Goal: Leave review/rating: Share an evaluation or opinion about a product, service, or content

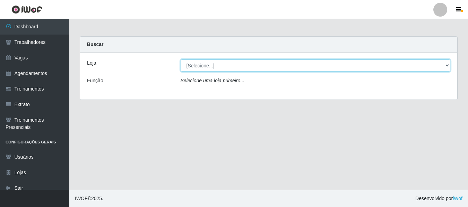
click at [306, 65] on select "[Selecione...] Bemais Supermercados - B4 [GEOGRAPHIC_DATA]" at bounding box center [315, 66] width 270 height 12
select select "404"
click at [180, 60] on select "[Selecione...] Bemais Supermercados - B4 [GEOGRAPHIC_DATA]" at bounding box center [315, 66] width 270 height 12
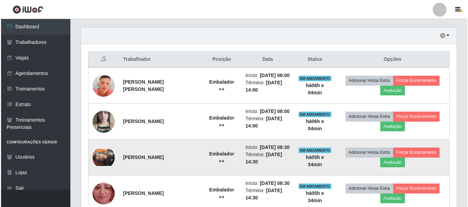
scroll to position [312, 0]
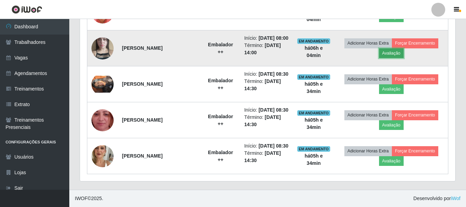
click at [393, 58] on button "Avaliação" at bounding box center [391, 53] width 25 height 10
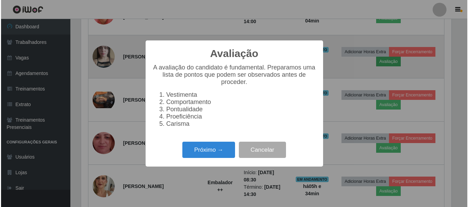
scroll to position [144, 372]
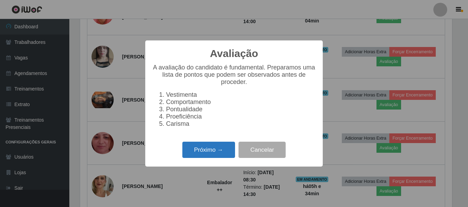
click at [219, 157] on button "Próximo →" at bounding box center [208, 150] width 53 height 16
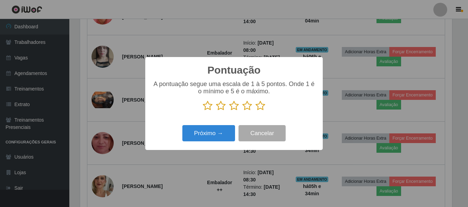
click at [261, 103] on icon at bounding box center [260, 106] width 10 height 10
click at [255, 111] on input "radio" at bounding box center [255, 111] width 0 height 0
click at [261, 103] on icon at bounding box center [260, 106] width 10 height 10
click at [255, 111] on input "radio" at bounding box center [255, 111] width 0 height 0
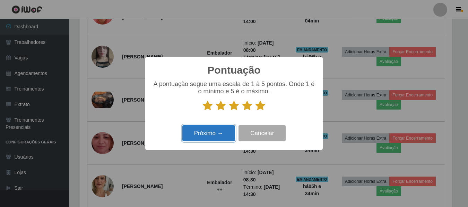
click at [210, 139] on button "Próximo →" at bounding box center [208, 133] width 53 height 16
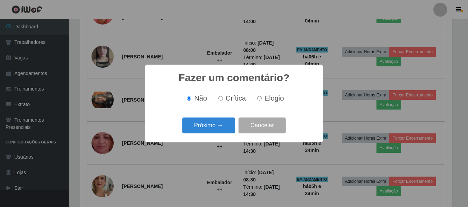
click at [210, 139] on div "Fazer um comentário? × Não Crítica Elogio Próximo → Cancelar" at bounding box center [234, 103] width 468 height 207
click at [282, 124] on button "Cancelar" at bounding box center [261, 126] width 47 height 16
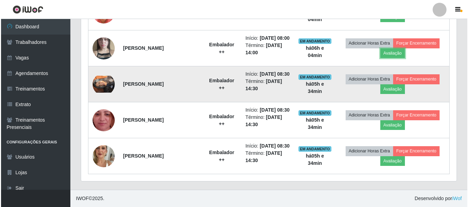
scroll to position [144, 375]
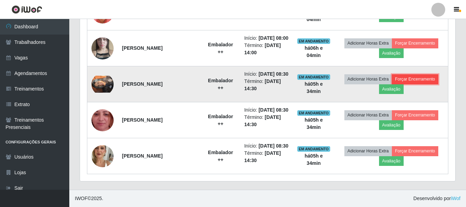
click at [414, 84] on button "Forçar Encerramento" at bounding box center [415, 79] width 46 height 10
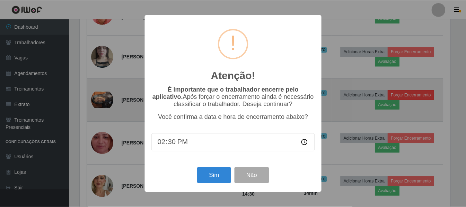
scroll to position [144, 372]
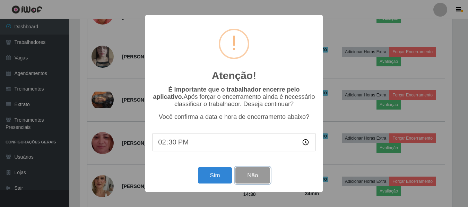
click at [250, 179] on button "Não" at bounding box center [252, 176] width 34 height 16
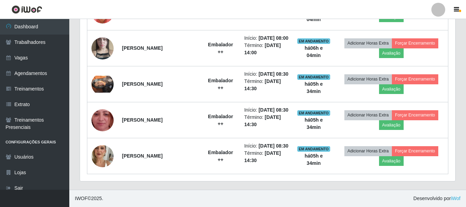
scroll to position [144, 375]
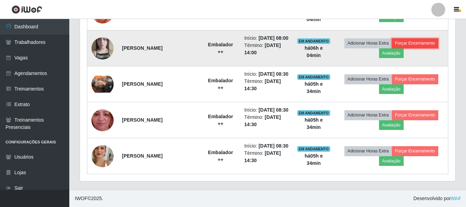
click at [418, 48] on button "Forçar Encerramento" at bounding box center [415, 43] width 46 height 10
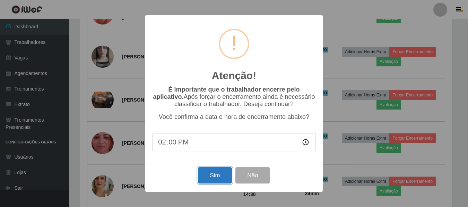
click at [215, 174] on button "Sim" at bounding box center [215, 176] width 34 height 16
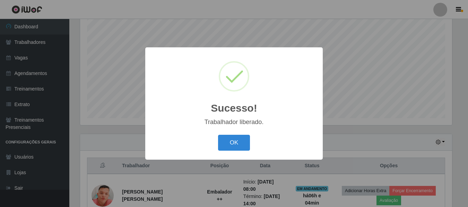
click at [218, 135] on button "OK" at bounding box center [234, 143] width 32 height 16
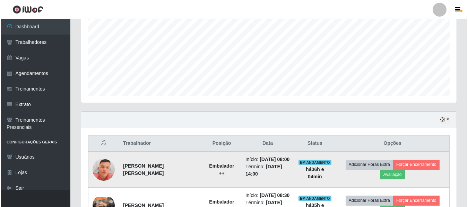
scroll to position [164, 0]
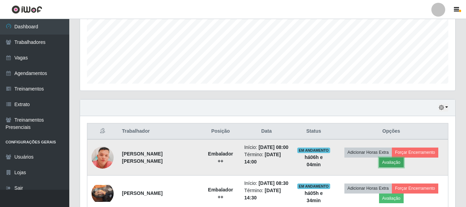
click at [390, 168] on button "Avaliação" at bounding box center [391, 163] width 25 height 10
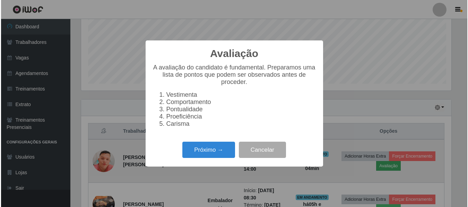
scroll to position [144, 372]
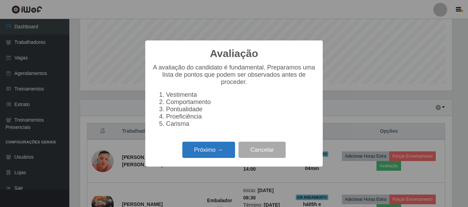
click at [218, 152] on button "Próximo →" at bounding box center [208, 150] width 53 height 16
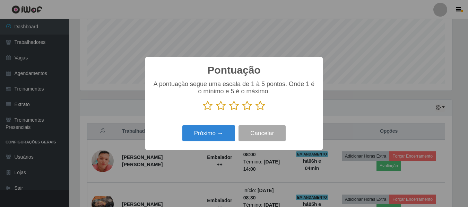
scroll to position [346255, 346027]
click at [259, 107] on icon at bounding box center [260, 106] width 10 height 10
click at [255, 111] on input "radio" at bounding box center [255, 111] width 0 height 0
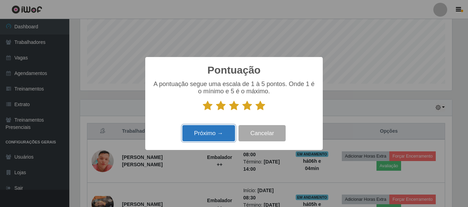
click at [210, 138] on button "Próximo →" at bounding box center [208, 133] width 53 height 16
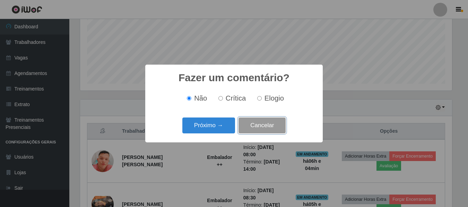
click at [267, 127] on button "Cancelar" at bounding box center [261, 126] width 47 height 16
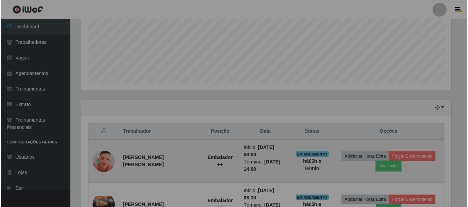
scroll to position [144, 375]
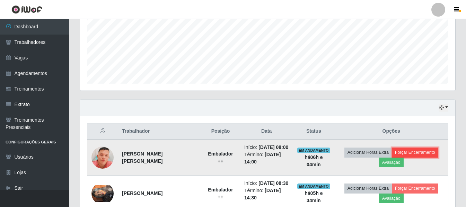
click at [422, 157] on button "Forçar Encerramento" at bounding box center [415, 153] width 46 height 10
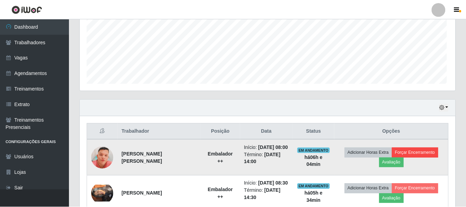
scroll to position [144, 372]
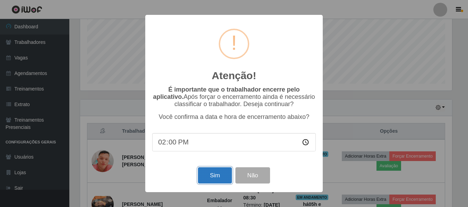
click at [222, 184] on button "Sim" at bounding box center [215, 176] width 34 height 16
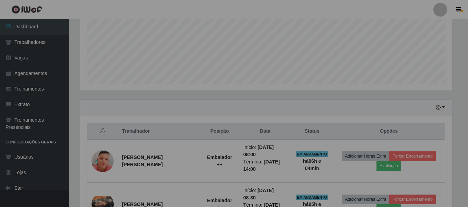
click at [222, 185] on div "Atenção! × É importante que o trabalhador encerre pelo aplicativo. Após forçar …" at bounding box center [234, 103] width 468 height 207
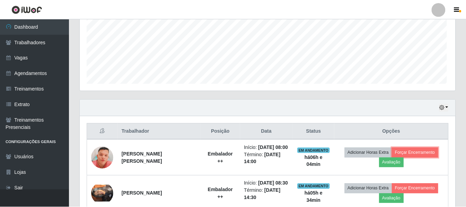
scroll to position [0, 0]
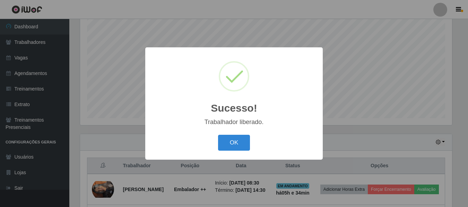
click at [218, 135] on button "OK" at bounding box center [234, 143] width 32 height 16
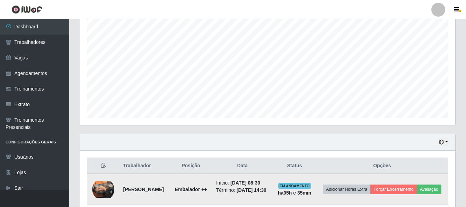
click at [306, 175] on td "EM ANDAMENTO há 05 h e 35 min" at bounding box center [294, 189] width 43 height 31
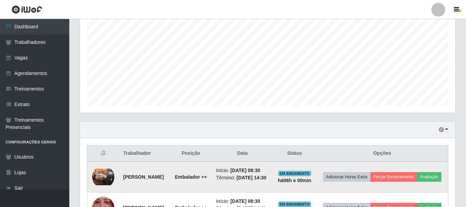
scroll to position [164, 0]
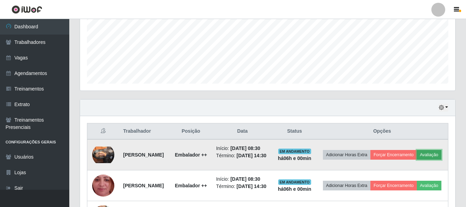
click at [417, 160] on button "Avaliação" at bounding box center [429, 155] width 25 height 10
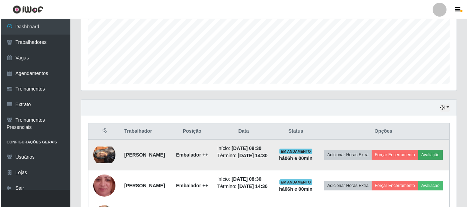
scroll to position [144, 372]
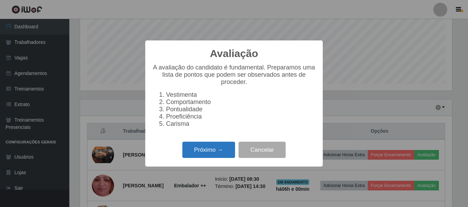
click at [211, 153] on button "Próximo →" at bounding box center [208, 150] width 53 height 16
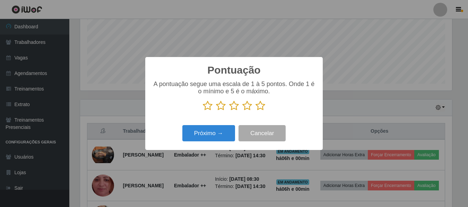
click at [206, 108] on icon at bounding box center [208, 106] width 10 height 10
click at [203, 111] on input "radio" at bounding box center [203, 111] width 0 height 0
click at [260, 104] on icon at bounding box center [260, 106] width 10 height 10
click at [255, 111] on input "radio" at bounding box center [255, 111] width 0 height 0
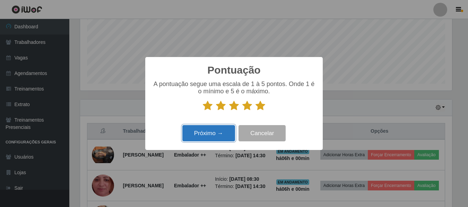
click at [214, 129] on button "Próximo →" at bounding box center [208, 133] width 53 height 16
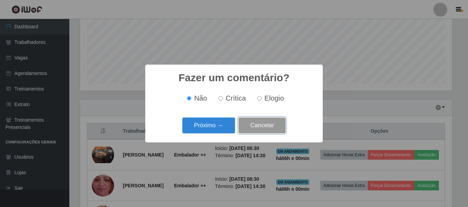
click at [262, 125] on button "Cancelar" at bounding box center [261, 126] width 47 height 16
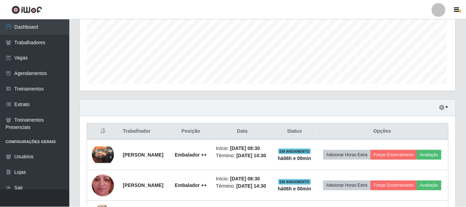
scroll to position [144, 375]
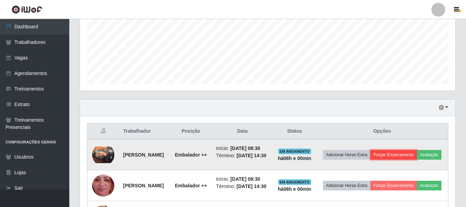
click at [410, 150] on button "Forçar Encerramento" at bounding box center [393, 155] width 46 height 10
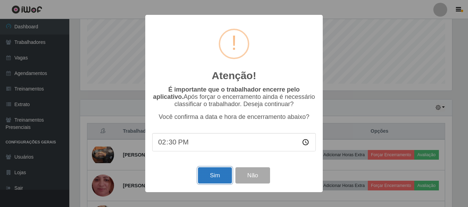
click at [226, 172] on button "Sim" at bounding box center [215, 176] width 34 height 16
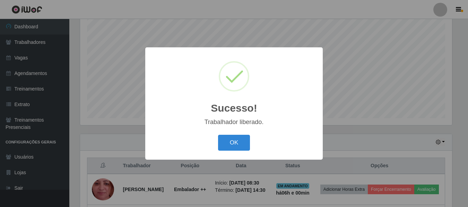
click at [218, 135] on button "OK" at bounding box center [234, 143] width 32 height 16
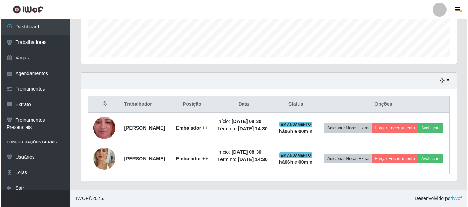
scroll to position [201, 0]
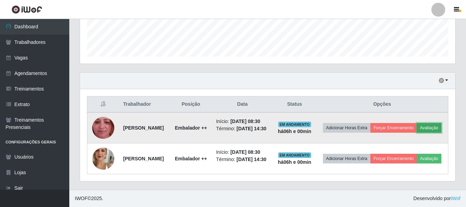
click at [417, 124] on button "Avaliação" at bounding box center [429, 128] width 25 height 10
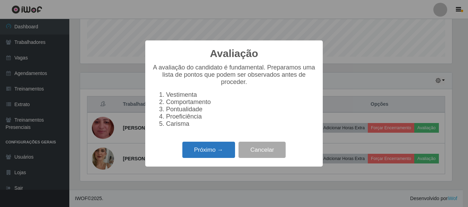
click at [202, 154] on button "Próximo →" at bounding box center [208, 150] width 53 height 16
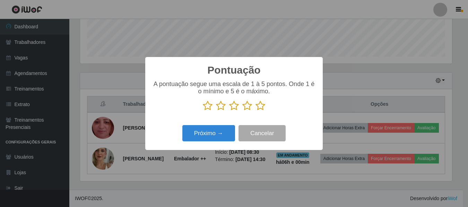
click at [257, 107] on icon at bounding box center [260, 106] width 10 height 10
click at [255, 111] on input "radio" at bounding box center [255, 111] width 0 height 0
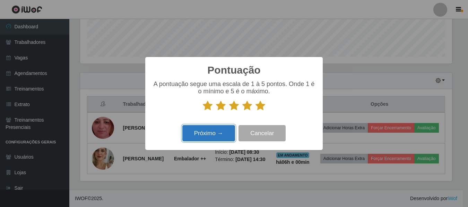
click at [210, 136] on button "Próximo →" at bounding box center [208, 133] width 53 height 16
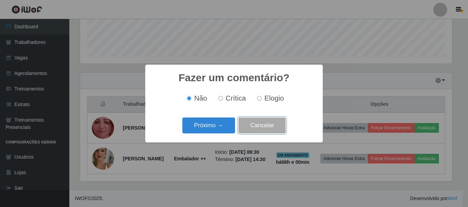
click at [271, 127] on button "Cancelar" at bounding box center [261, 126] width 47 height 16
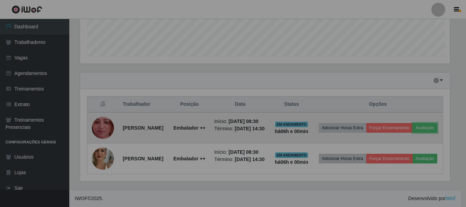
scroll to position [144, 375]
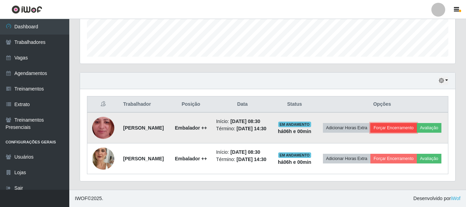
click at [399, 123] on button "Forçar Encerramento" at bounding box center [393, 128] width 46 height 10
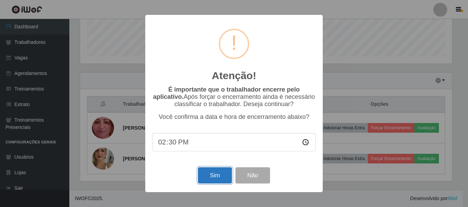
click at [221, 176] on button "Sim" at bounding box center [215, 176] width 34 height 16
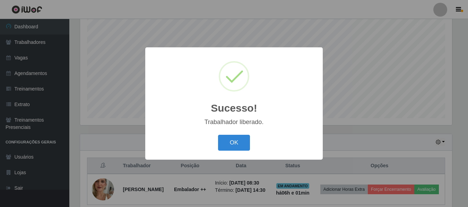
click at [218, 135] on button "OK" at bounding box center [234, 143] width 32 height 16
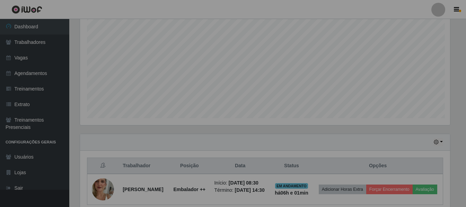
scroll to position [346255, 346024]
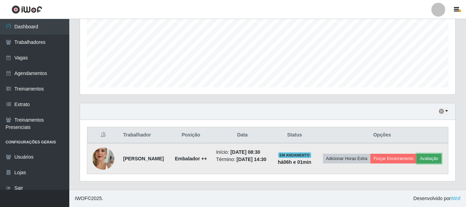
click at [417, 161] on button "Avaliação" at bounding box center [429, 159] width 25 height 10
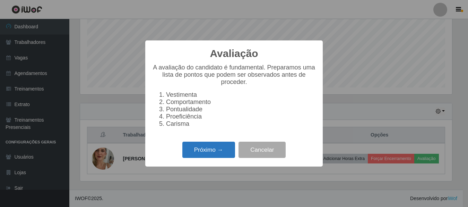
click at [208, 157] on button "Próximo →" at bounding box center [208, 150] width 53 height 16
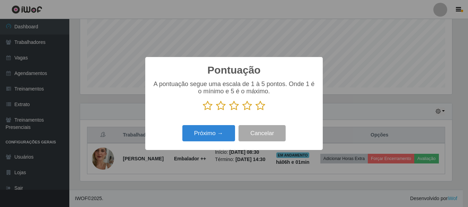
click at [264, 107] on icon at bounding box center [260, 106] width 10 height 10
click at [255, 111] on input "radio" at bounding box center [255, 111] width 0 height 0
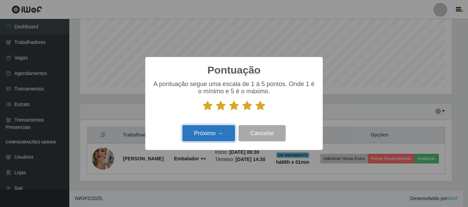
click at [225, 132] on button "Próximo →" at bounding box center [208, 133] width 53 height 16
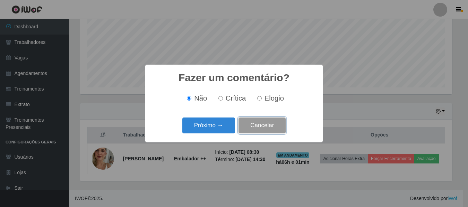
click at [253, 126] on button "Cancelar" at bounding box center [261, 126] width 47 height 16
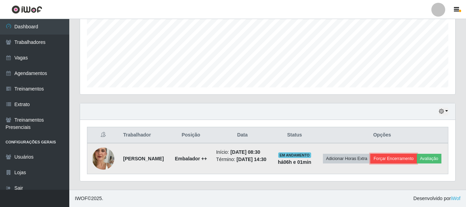
click at [401, 154] on button "Forçar Encerramento" at bounding box center [393, 159] width 46 height 10
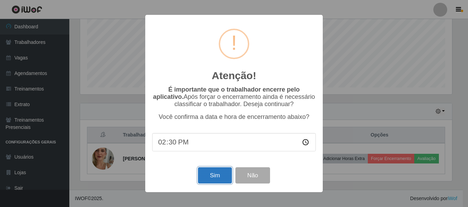
click at [208, 177] on button "Sim" at bounding box center [215, 176] width 34 height 16
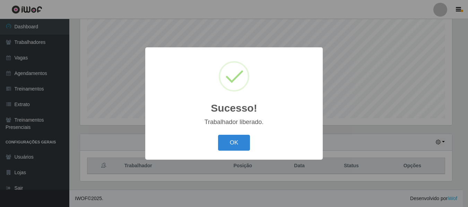
click at [218, 135] on button "OK" at bounding box center [234, 143] width 32 height 16
